Goal: Task Accomplishment & Management: Use online tool/utility

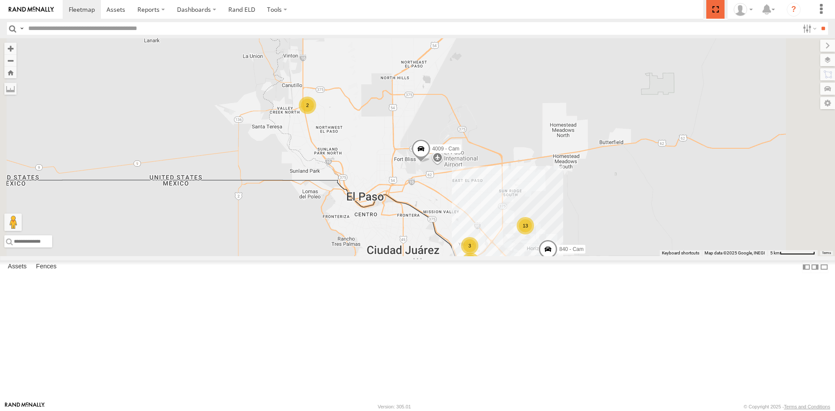
click at [714, 10] on span at bounding box center [715, 9] width 18 height 19
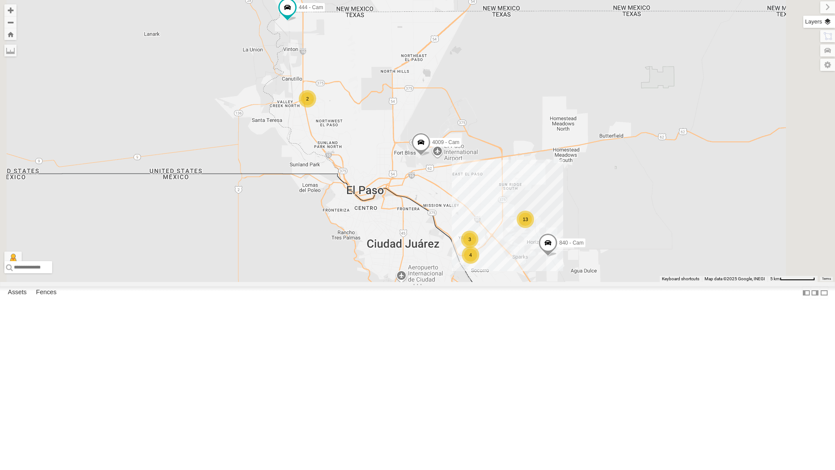
click at [830, 22] on label at bounding box center [819, 22] width 32 height 12
click at [0, 0] on span "Basemaps" at bounding box center [0, 0] width 0 height 0
click at [0, 0] on span "Satellite + Roadmap" at bounding box center [0, 0] width 0 height 0
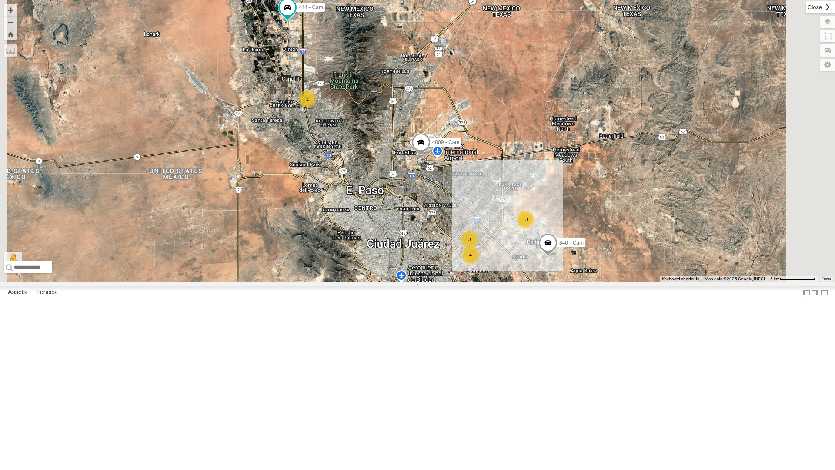
click at [806, 6] on label at bounding box center [820, 7] width 29 height 12
click at [0, 0] on div "4071 - Cam" at bounding box center [0, 0] width 0 height 0
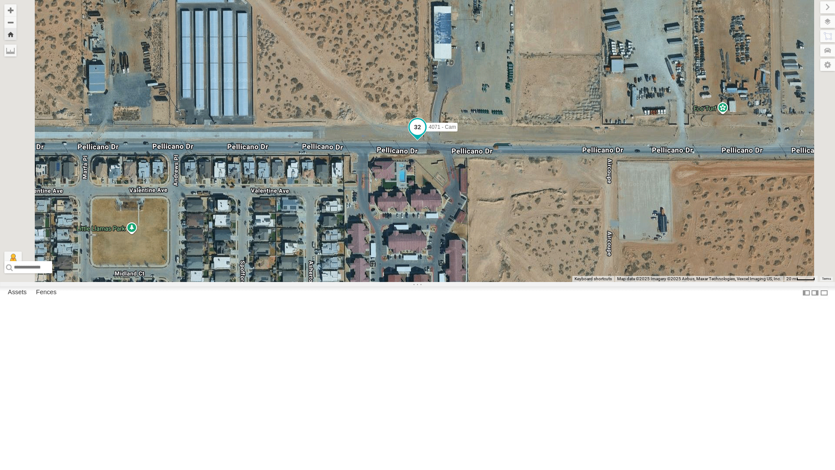
click at [425, 135] on span at bounding box center [418, 127] width 16 height 16
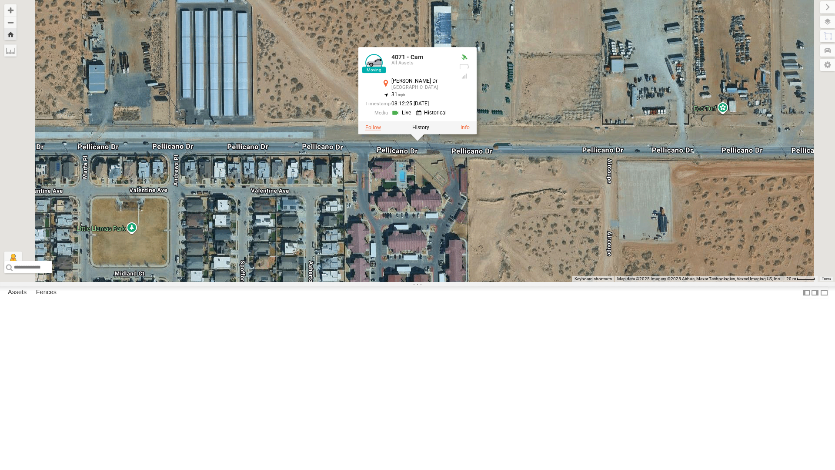
click at [381, 131] on label at bounding box center [373, 128] width 16 height 6
